Goal: Information Seeking & Learning: Understand process/instructions

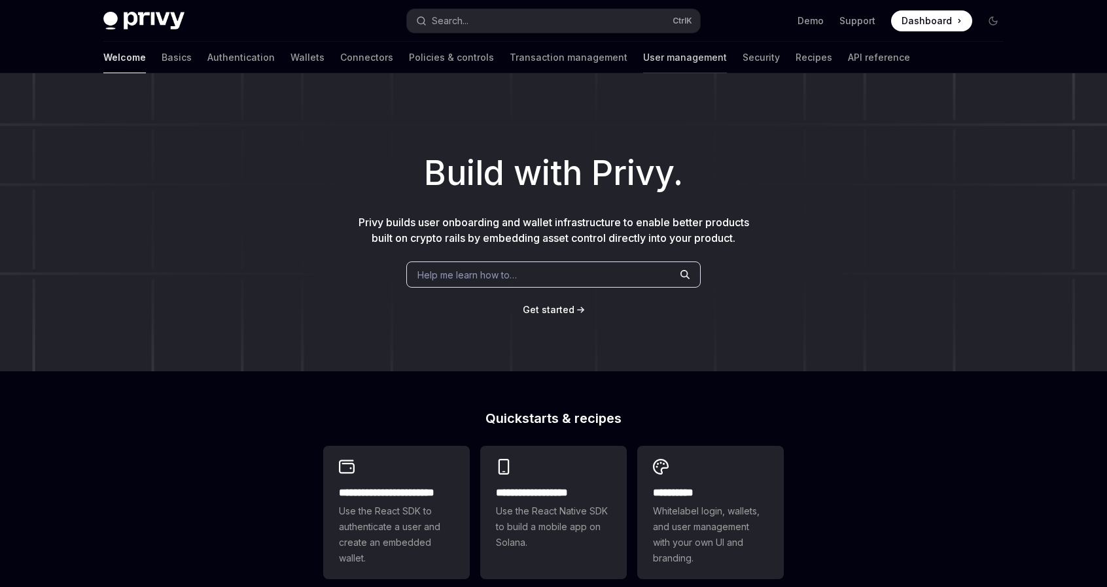
click at [643, 60] on link "User management" at bounding box center [685, 57] width 84 height 31
type textarea "*"
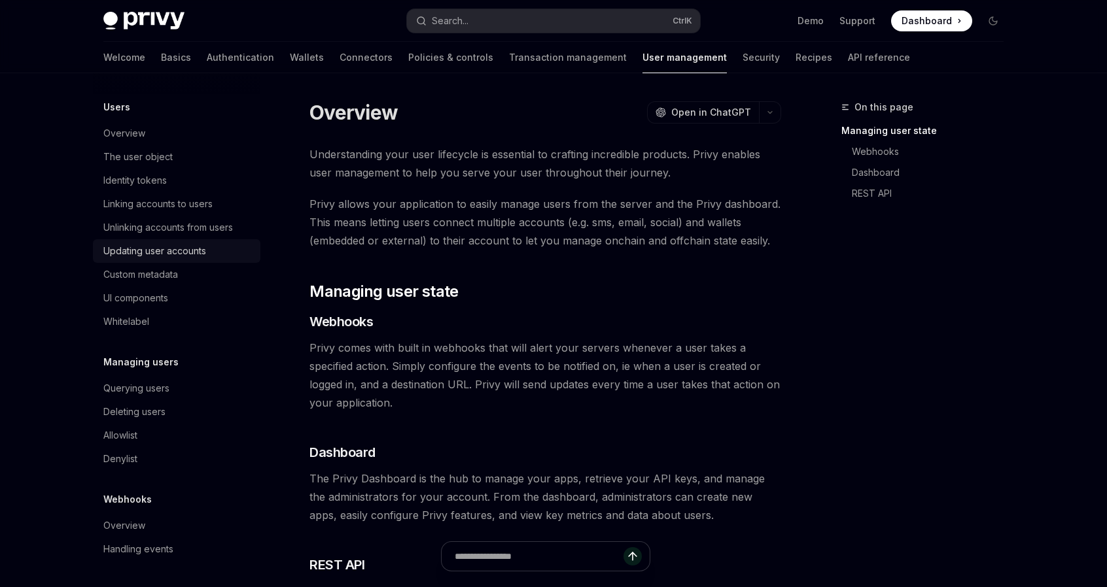
scroll to position [169, 0]
click at [540, 20] on button "Search... Ctrl K" at bounding box center [553, 21] width 293 height 24
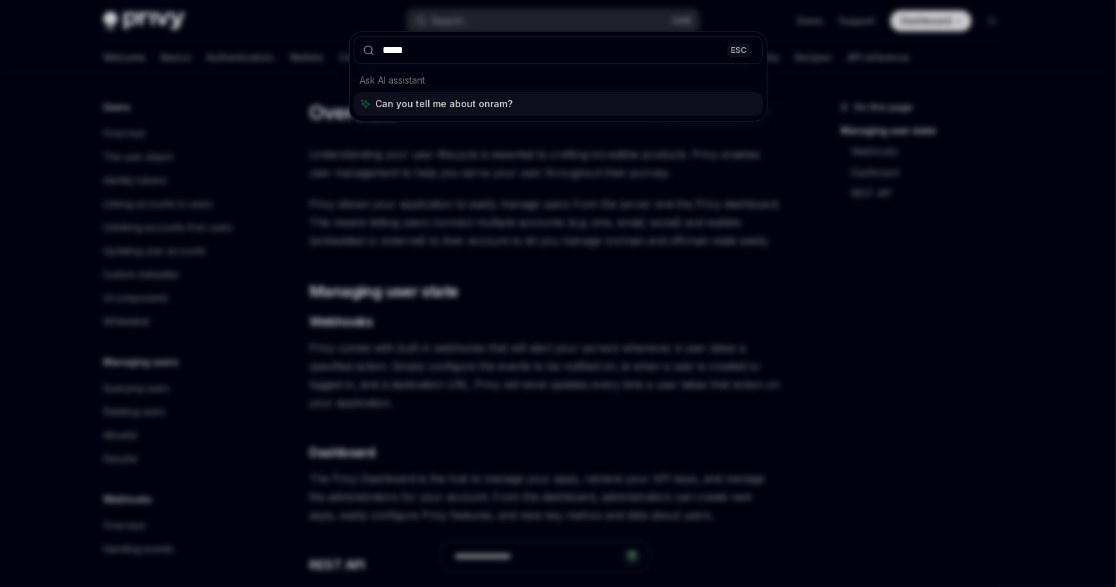
type input "******"
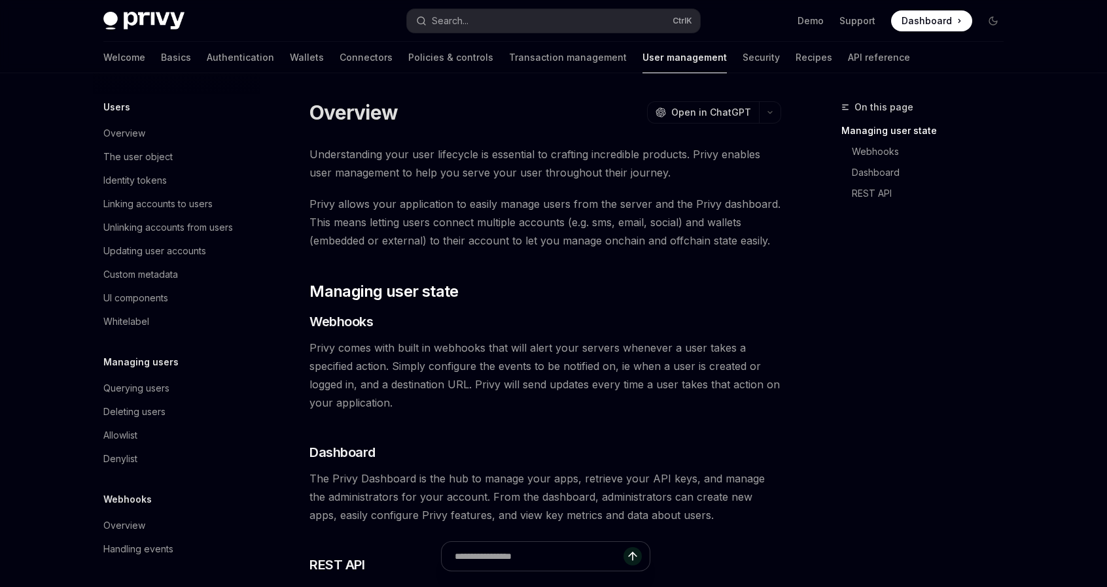
type textarea "*"
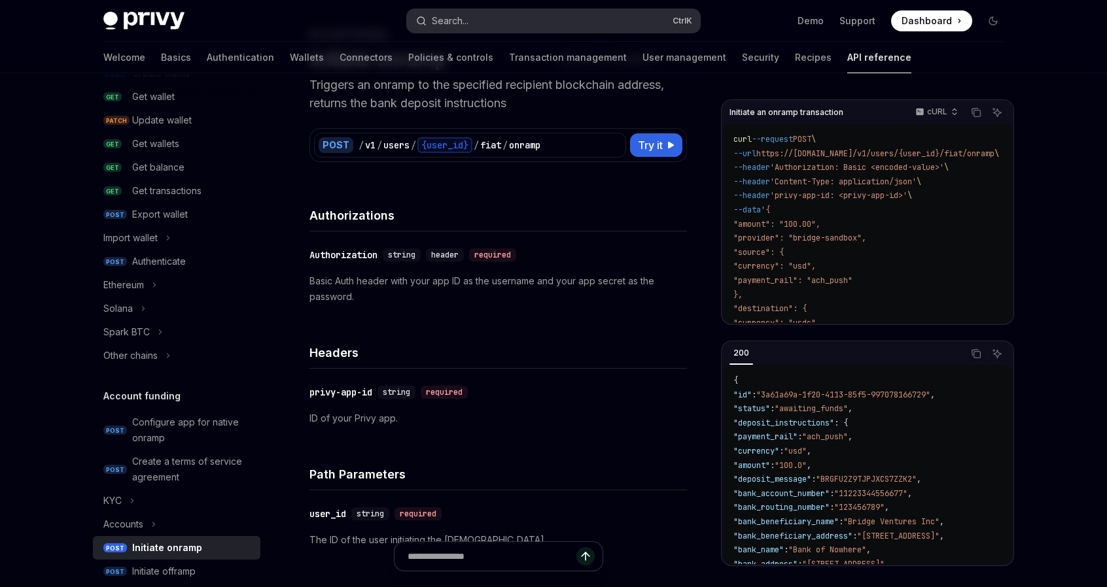
click at [544, 30] on button "Search... Ctrl K" at bounding box center [553, 21] width 293 height 24
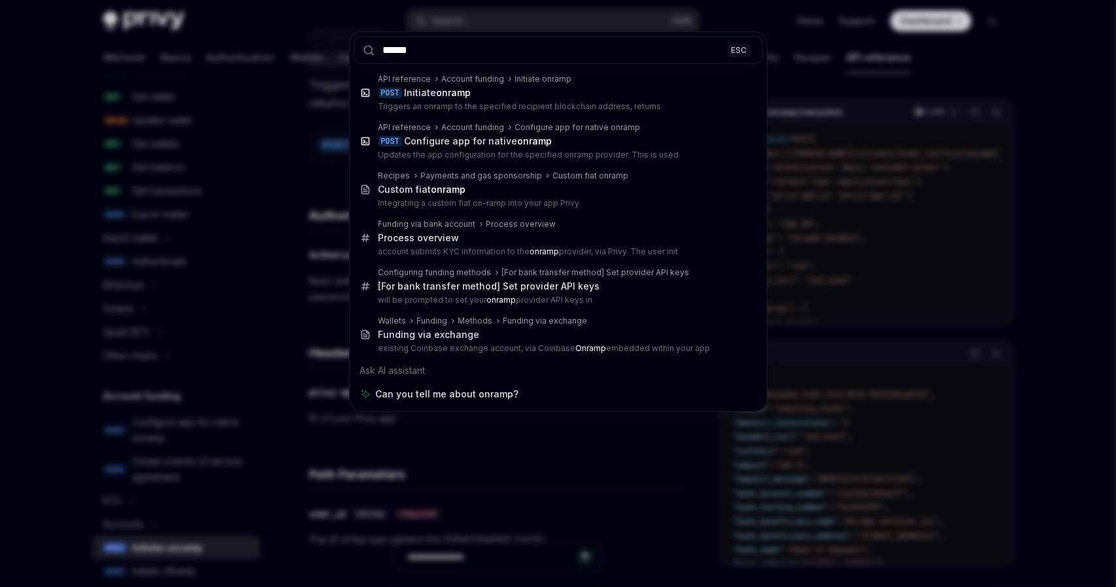
type input "******"
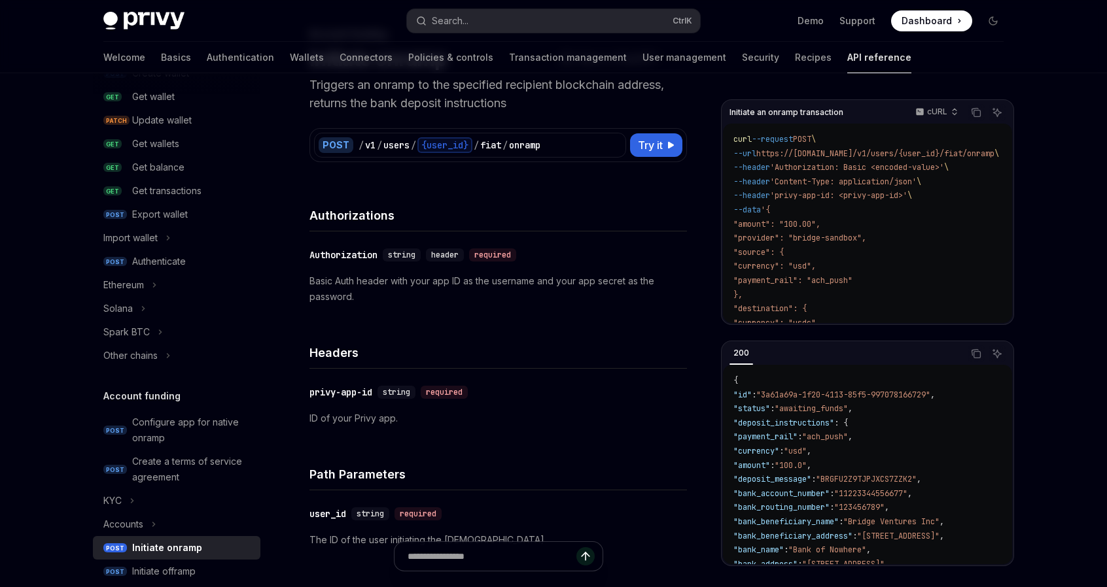
type textarea "*"
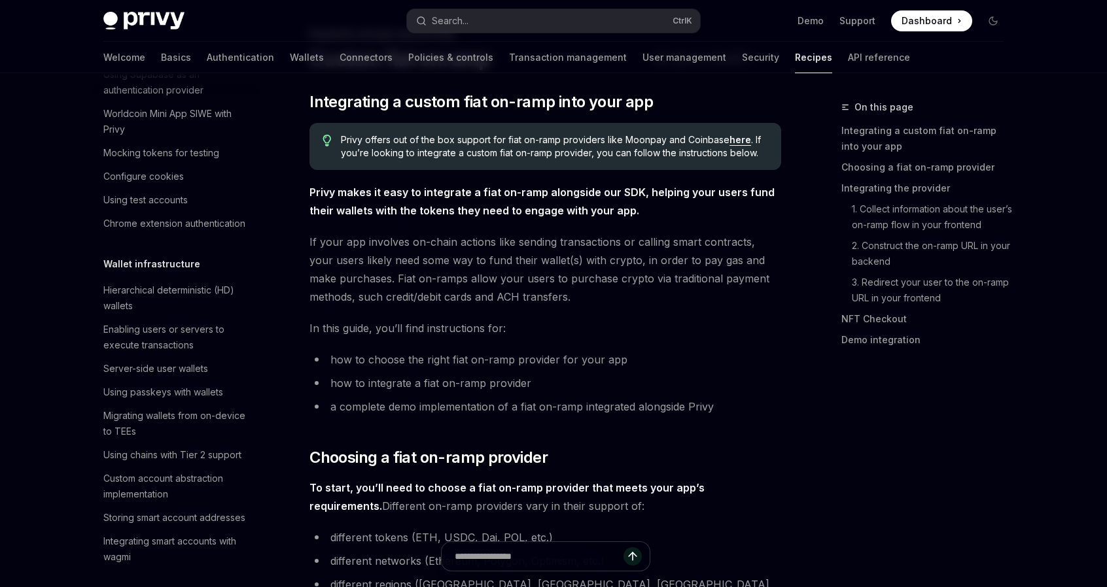
scroll to position [1031, 0]
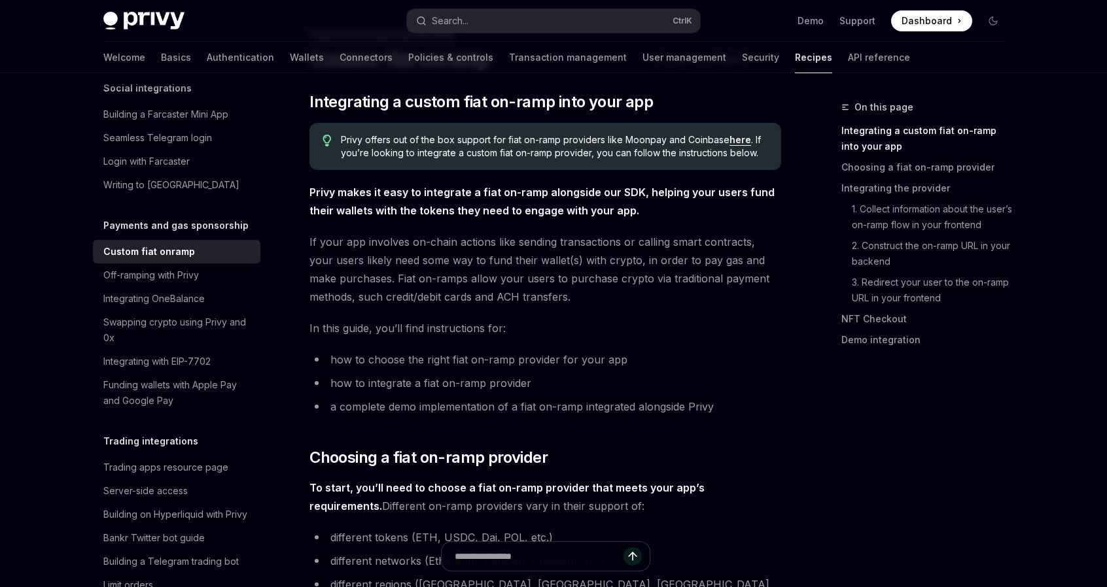
click at [911, 427] on div "On this page Integrating a custom fiat on-ramp into your app Choosing a fiat on…" at bounding box center [914, 343] width 199 height 488
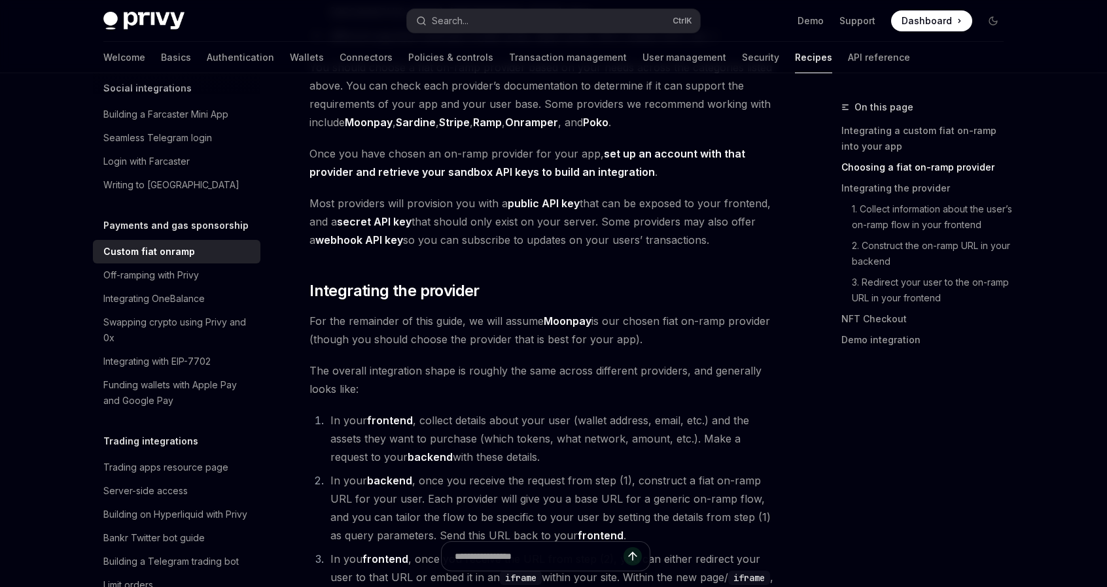
scroll to position [663, 0]
click at [1003, 477] on div "On this page Integrating a custom fiat on-ramp into your app Choosing a fiat on…" at bounding box center [914, 343] width 199 height 488
click at [499, 24] on button "Search... Ctrl K" at bounding box center [553, 21] width 293 height 24
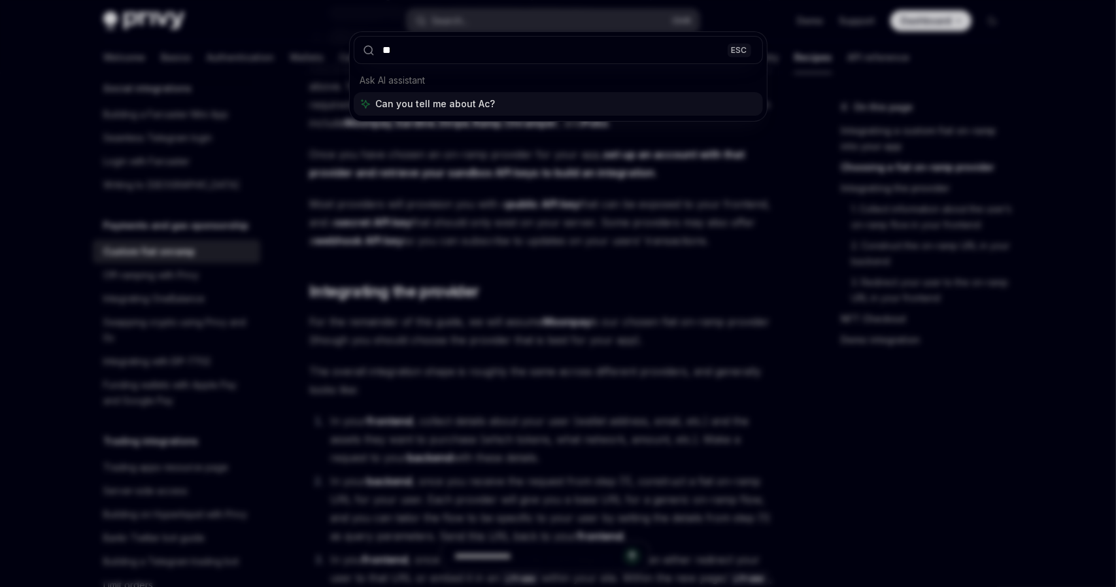
type input "*"
type input "***"
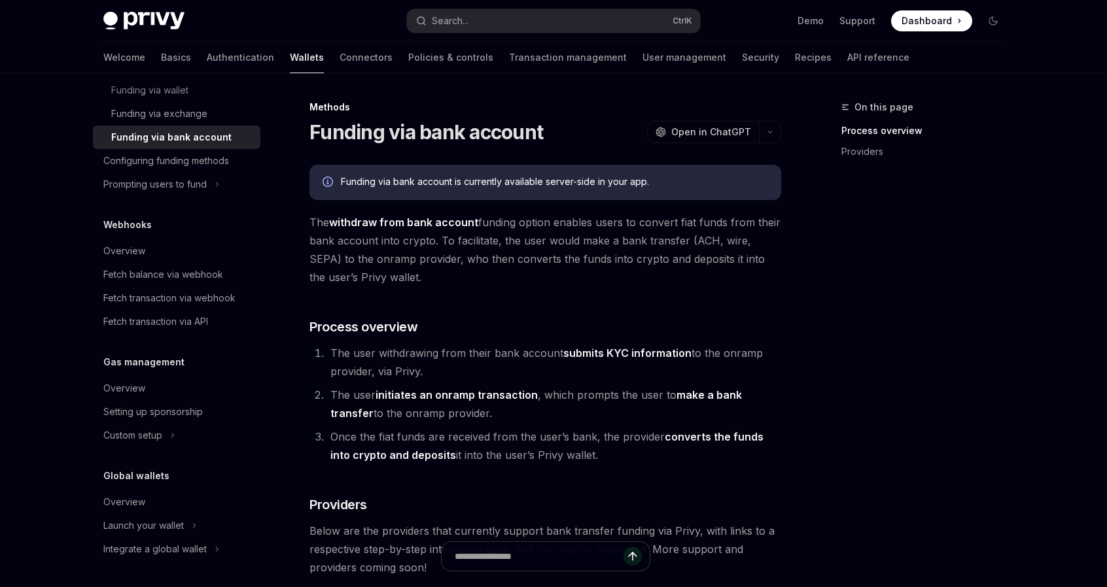
click at [793, 409] on div "On this page Process overview Providers Methods Funding via bank account OpenAI…" at bounding box center [553, 455] width 921 height 764
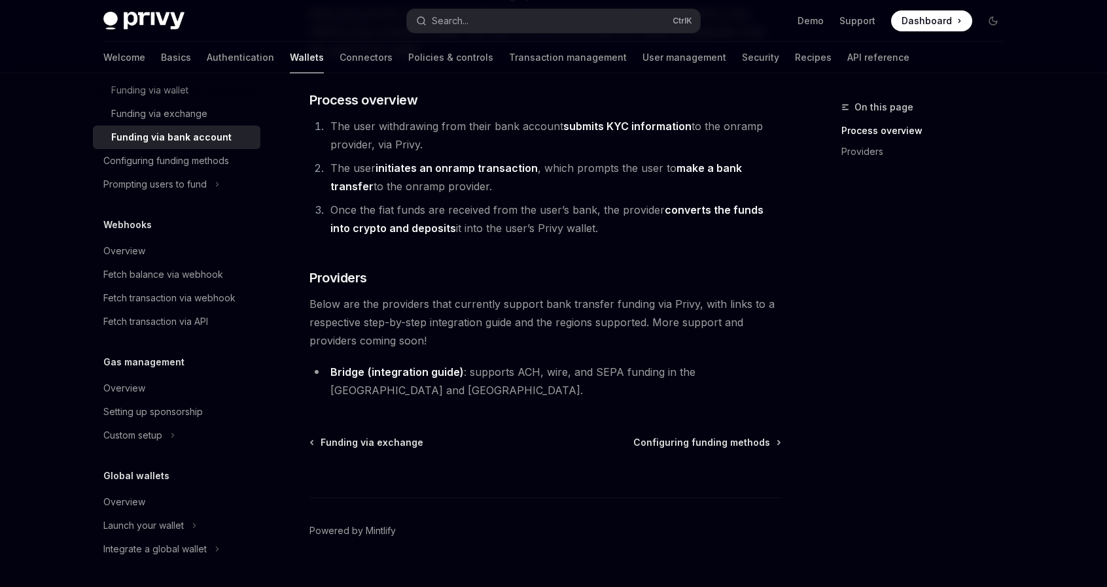
scroll to position [232, 0]
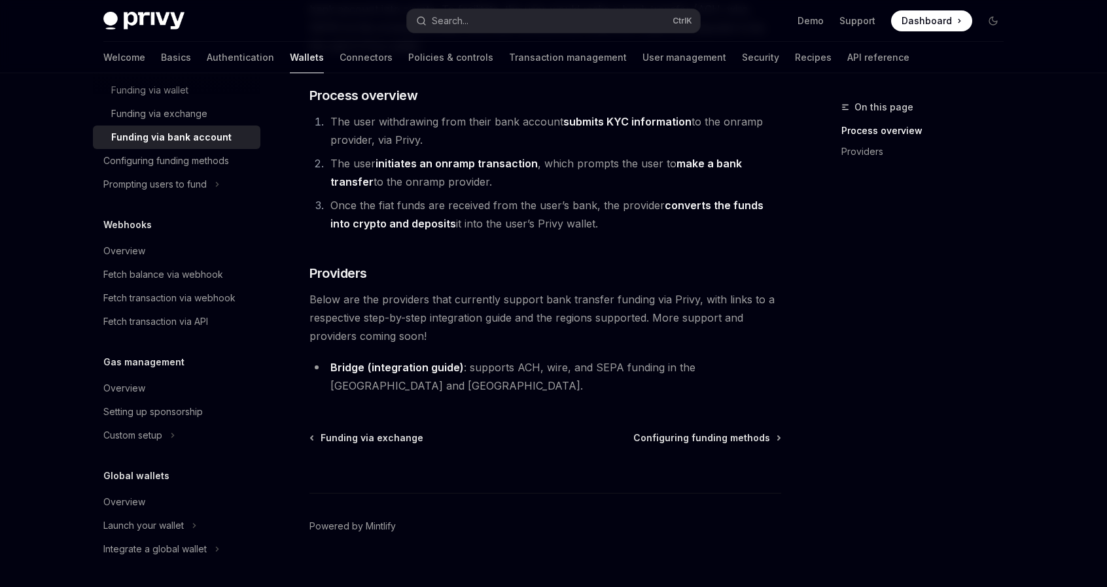
click at [948, 397] on div "On this page Process overview Providers" at bounding box center [914, 343] width 199 height 488
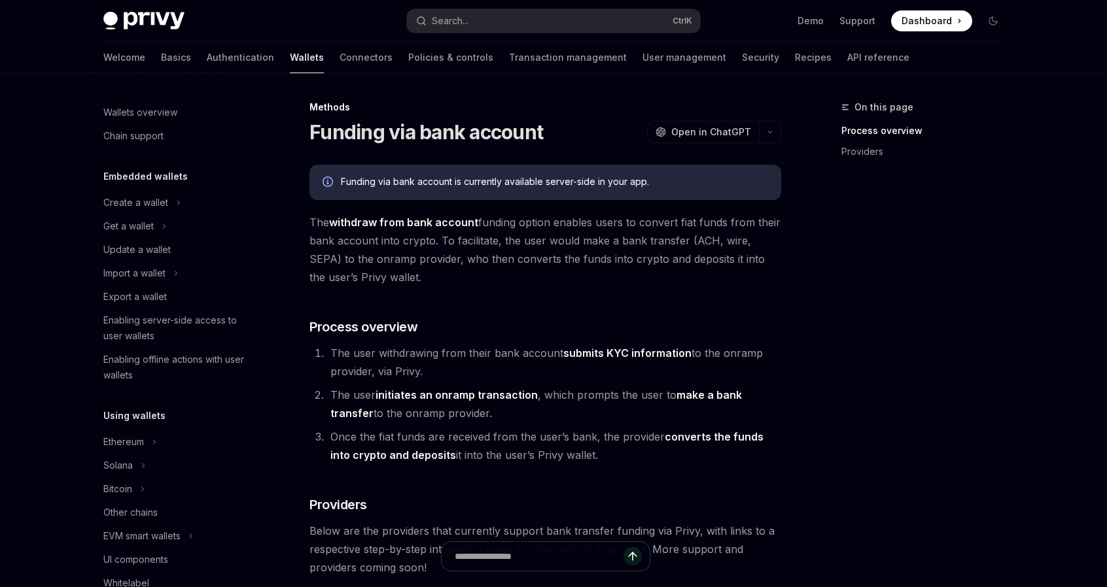
scroll to position [0, 0]
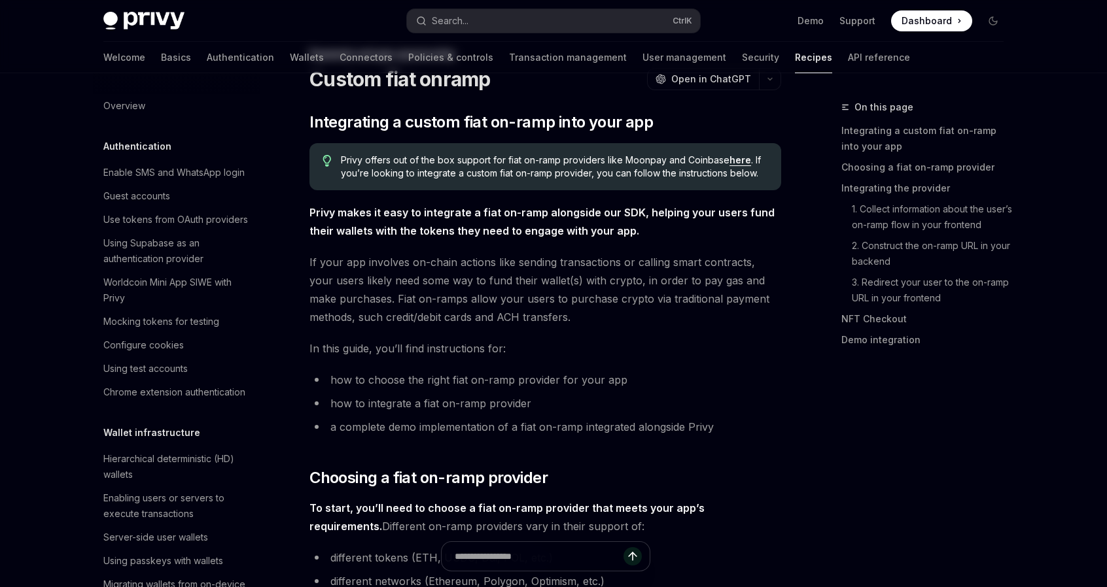
scroll to position [1031, 0]
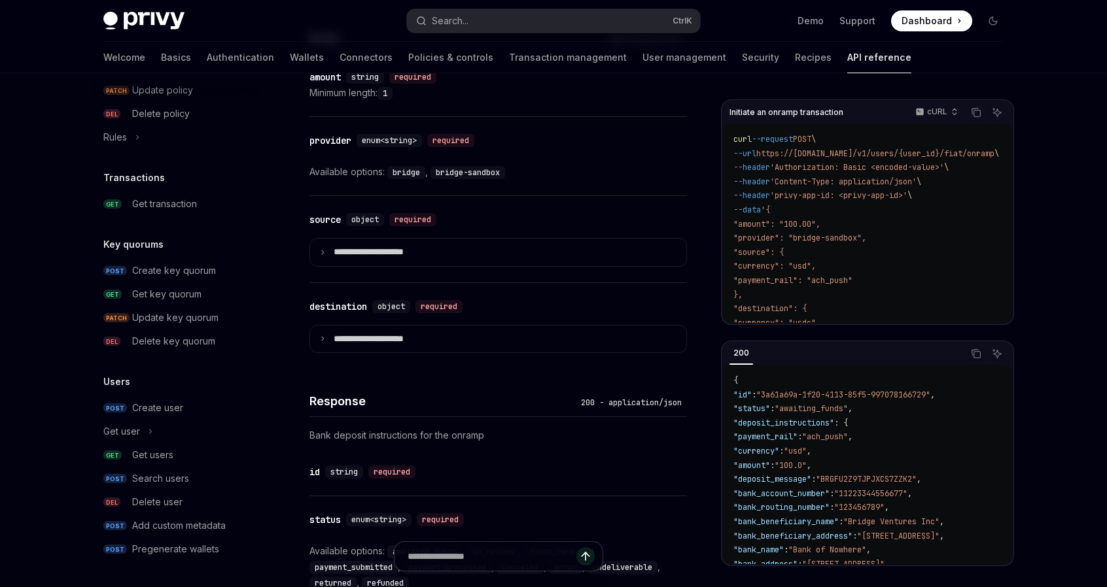
scroll to position [386, 0]
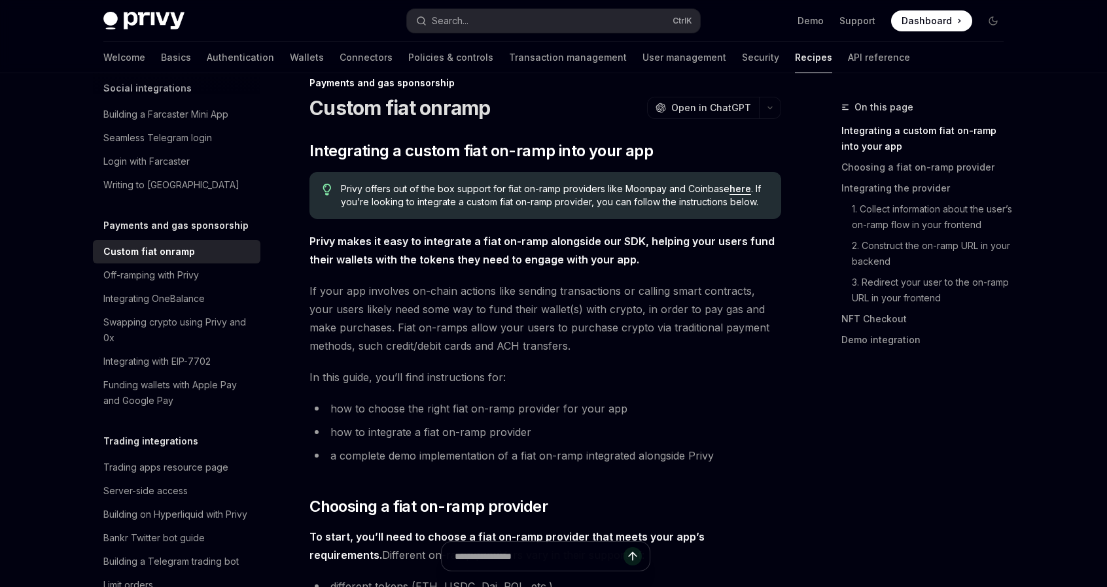
scroll to position [17, 0]
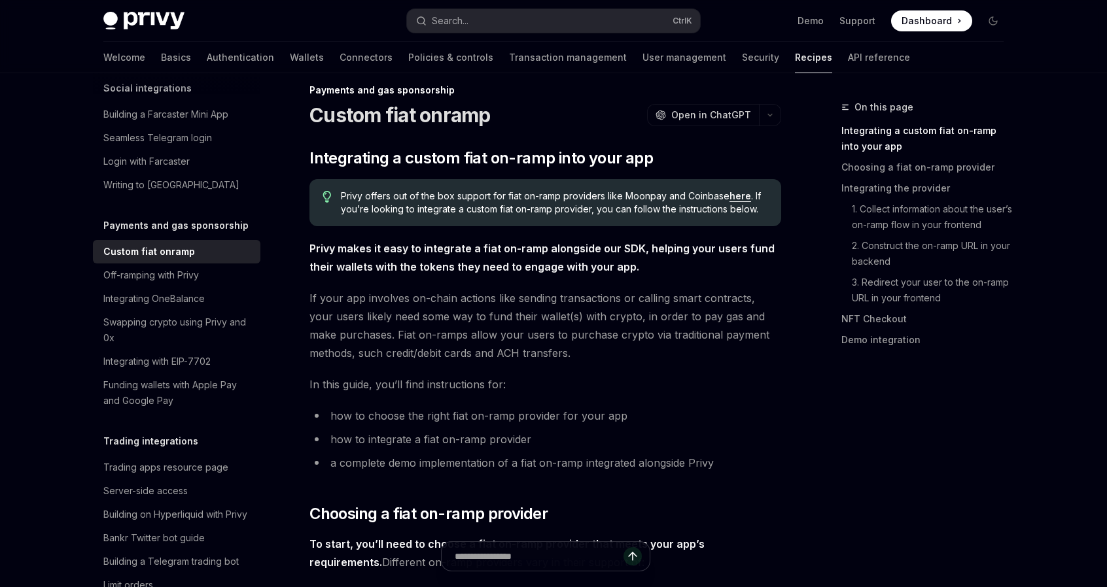
click at [743, 190] on span "Privy offers out of the box support for fiat on-ramp providers like Moonpay and…" at bounding box center [554, 203] width 427 height 26
click at [738, 192] on link "here" at bounding box center [740, 196] width 22 height 12
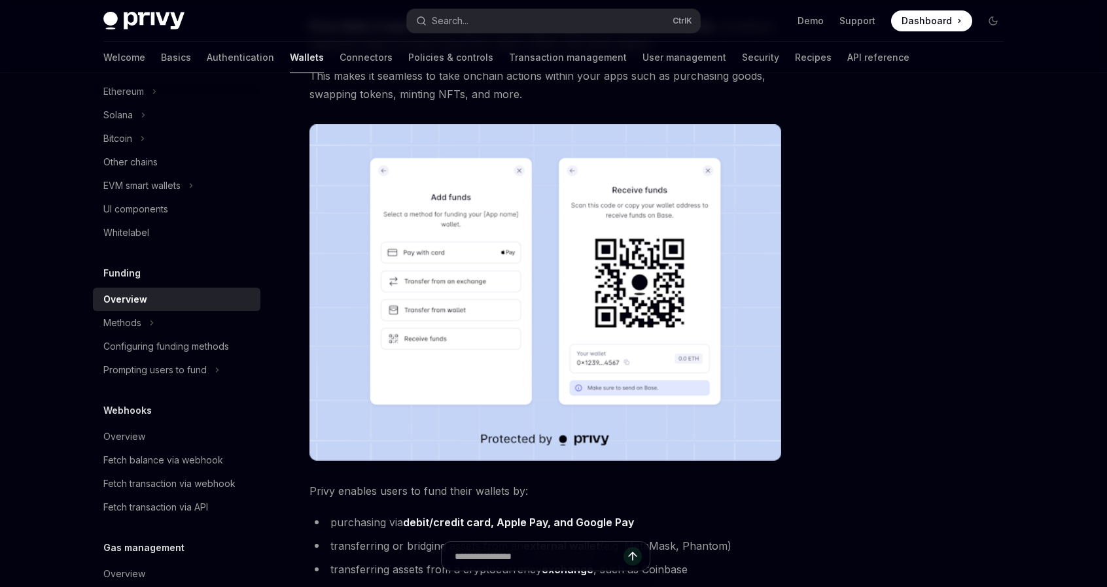
scroll to position [148, 0]
click at [160, 322] on button "Methods" at bounding box center [176, 323] width 167 height 24
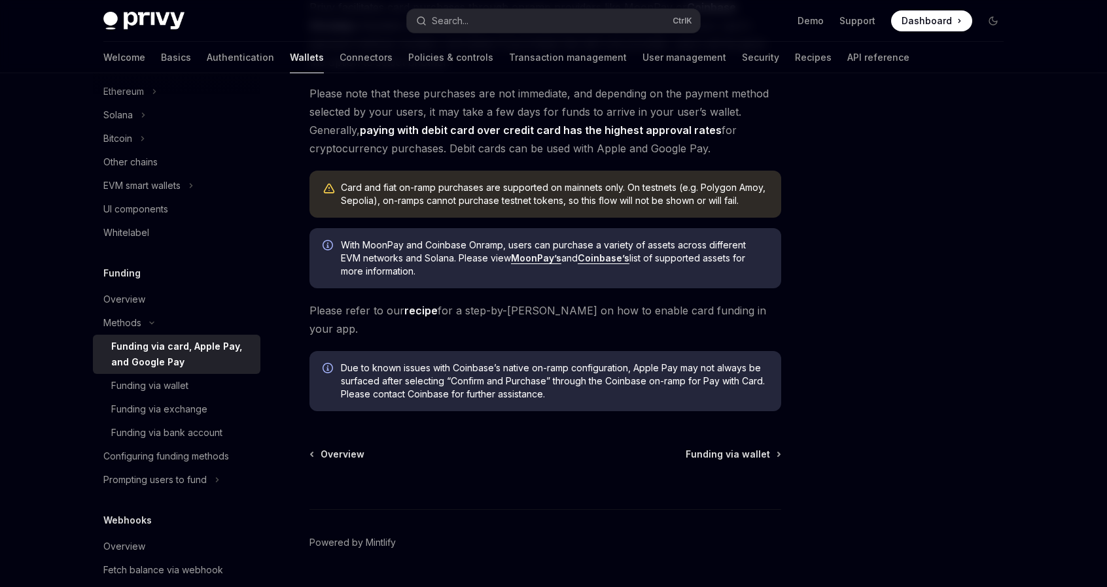
scroll to position [339, 0]
click at [201, 432] on div "Funding via bank account" at bounding box center [166, 433] width 111 height 16
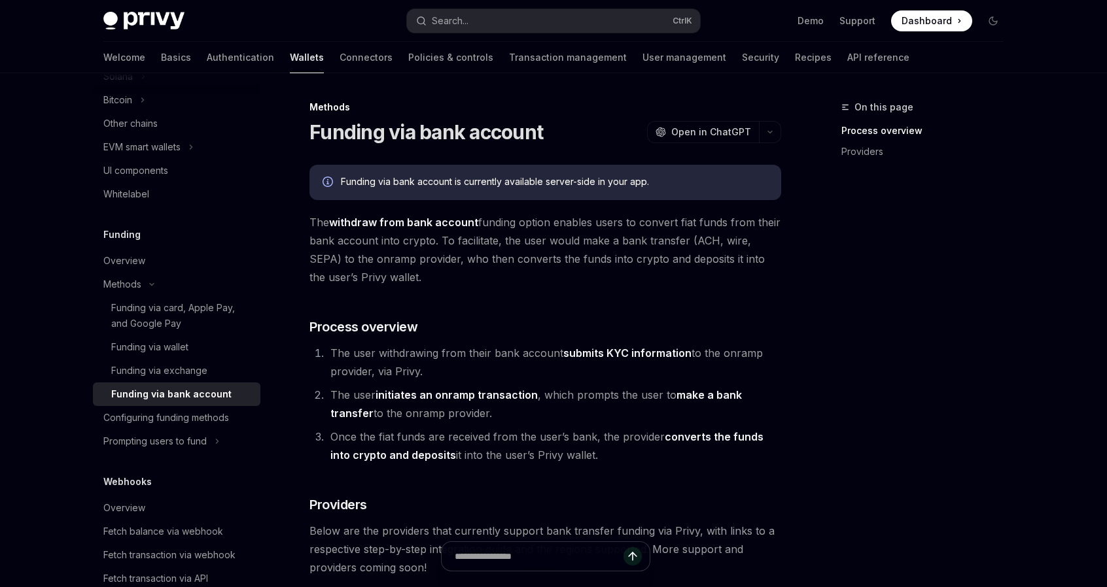
scroll to position [390, 0]
click at [203, 435] on div "Prompting users to fund" at bounding box center [154, 441] width 103 height 16
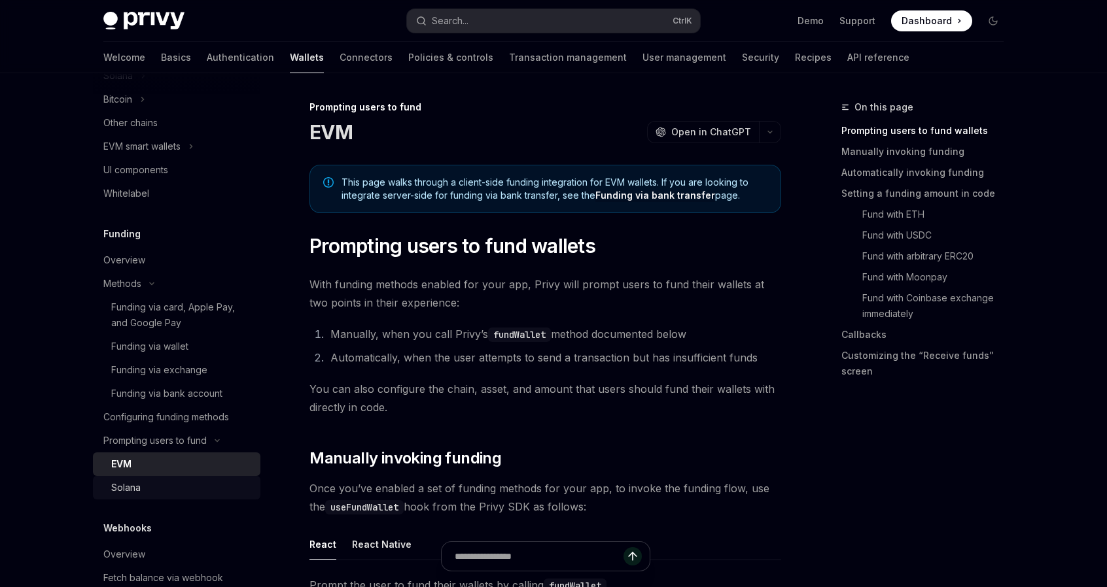
click at [139, 483] on div "Solana" at bounding box center [125, 488] width 29 height 16
type textarea "*"
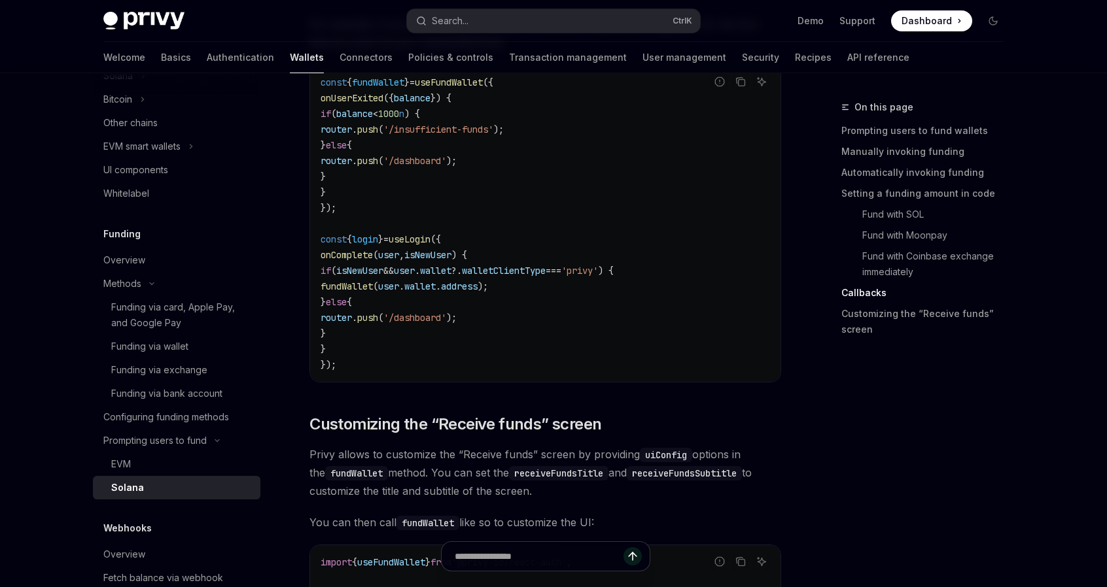
scroll to position [2323, 0]
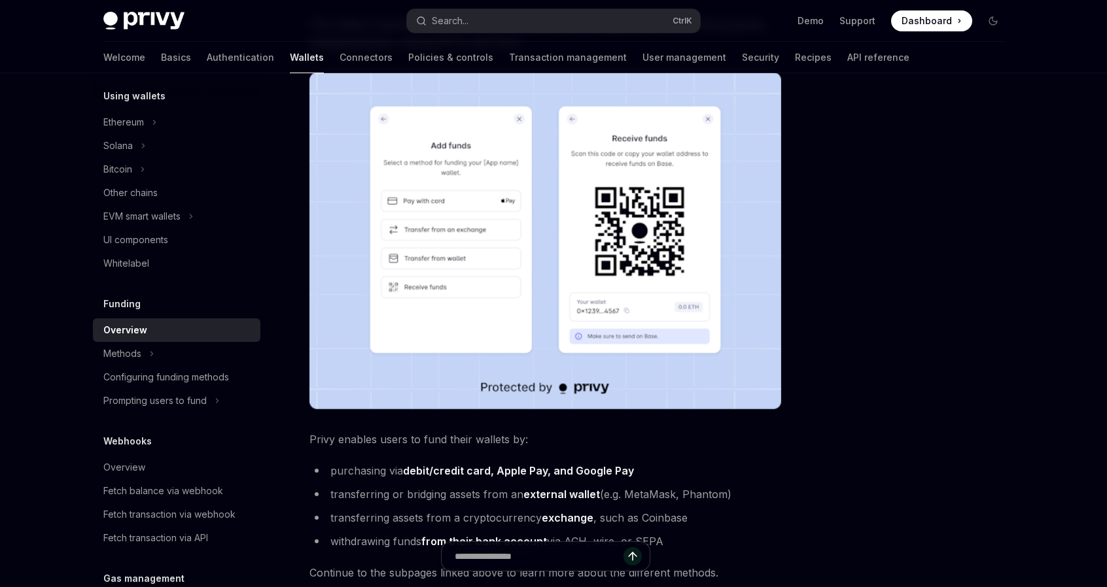
scroll to position [201, 0]
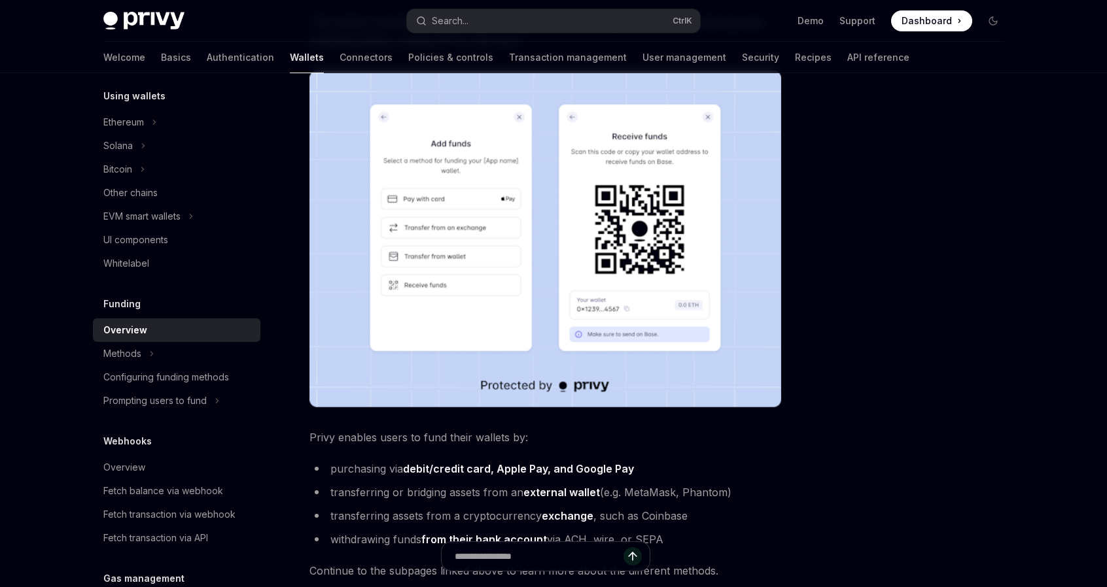
click at [906, 244] on div at bounding box center [914, 343] width 199 height 488
